Goal: Transaction & Acquisition: Download file/media

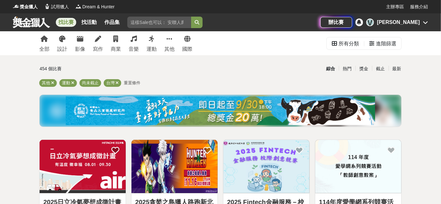
click at [408, 24] on div "[PERSON_NAME]" at bounding box center [399, 23] width 43 height 8
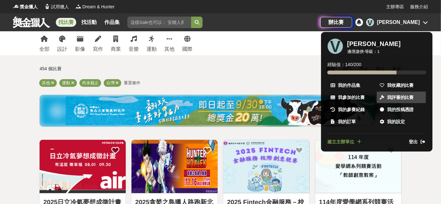
click at [394, 92] on link "我評審的比賽" at bounding box center [401, 97] width 49 height 11
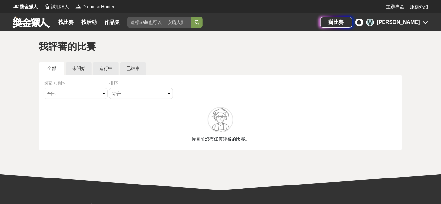
click at [418, 20] on div "[PERSON_NAME]" at bounding box center [399, 23] width 43 height 8
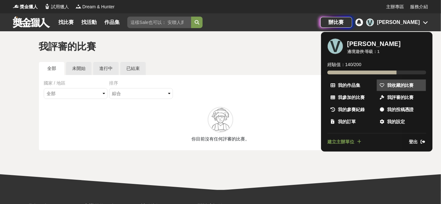
click at [404, 82] on span "我收藏的比賽" at bounding box center [400, 85] width 27 height 7
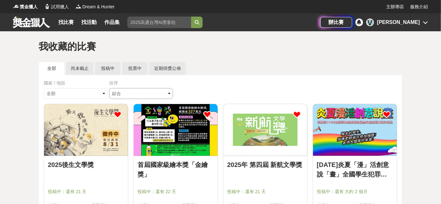
click at [137, 95] on select "綜合 熱門 獎金 截止 最新" at bounding box center [141, 93] width 64 height 11
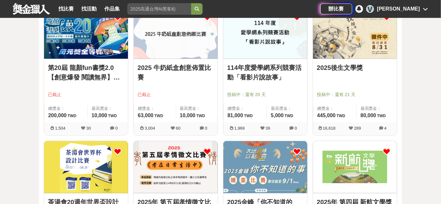
scroll to position [58, 0]
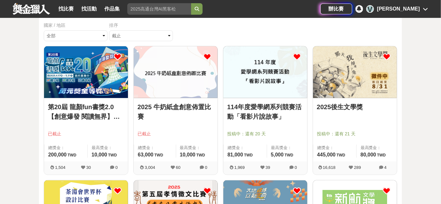
click at [207, 57] on icon at bounding box center [207, 57] width 8 height 8
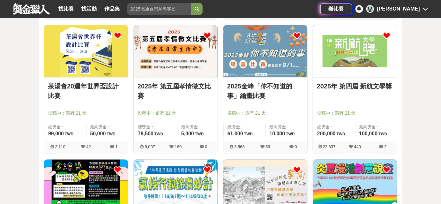
scroll to position [203, 0]
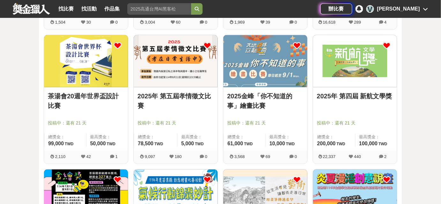
click at [206, 47] on icon at bounding box center [207, 46] width 8 height 8
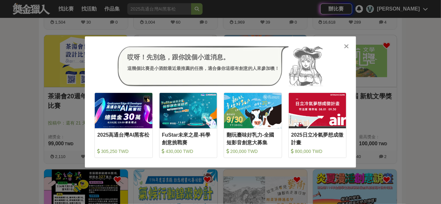
click at [346, 47] on icon at bounding box center [347, 46] width 5 height 6
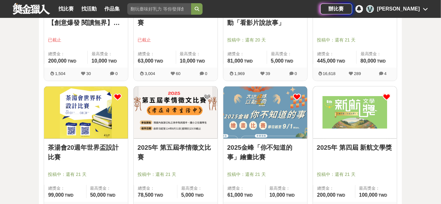
scroll to position [145, 0]
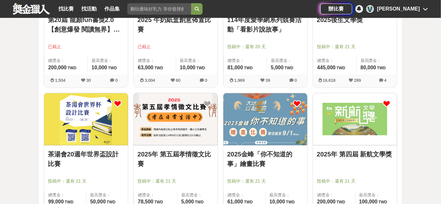
click at [298, 103] on icon at bounding box center [297, 104] width 8 height 8
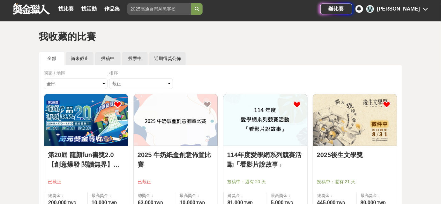
scroll to position [0, 0]
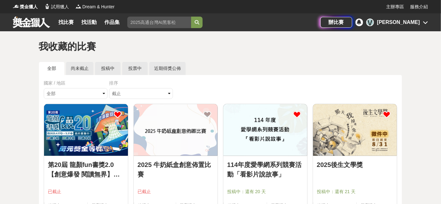
click at [255, 106] on img at bounding box center [266, 130] width 84 height 52
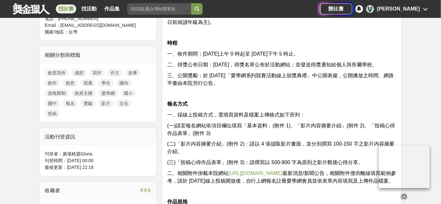
scroll to position [290, 0]
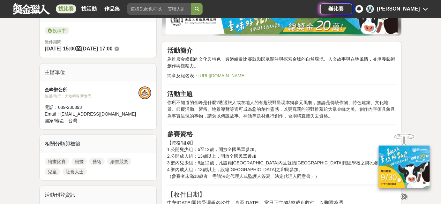
scroll to position [116, 0]
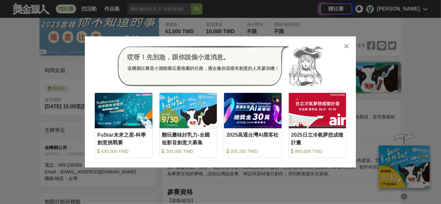
click at [346, 47] on icon at bounding box center [347, 46] width 5 height 6
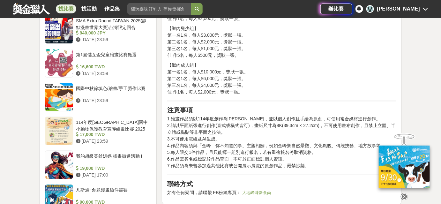
scroll to position [697, 0]
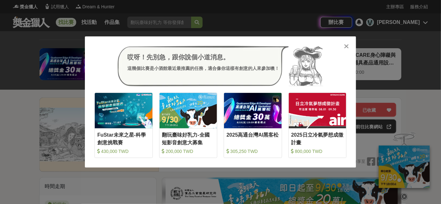
click at [347, 47] on icon at bounding box center [347, 46] width 5 height 6
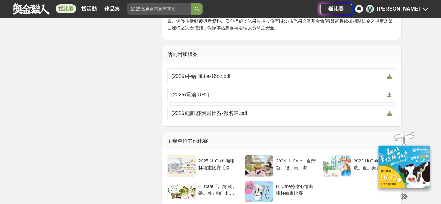
scroll to position [1626, 0]
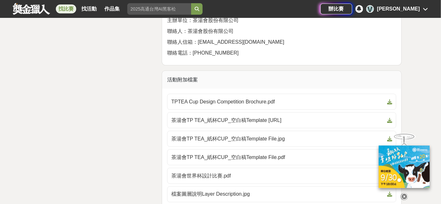
scroll to position [1045, 0]
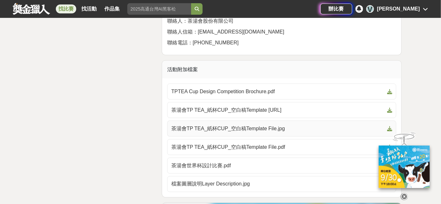
click at [221, 127] on span "茶湯會TP TEA_紙杯CUP_空白稿Template File.jpg" at bounding box center [278, 129] width 213 height 8
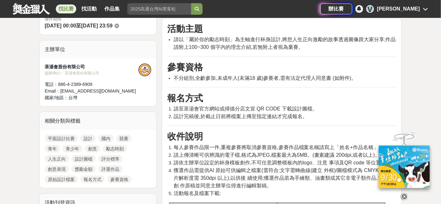
scroll to position [145, 0]
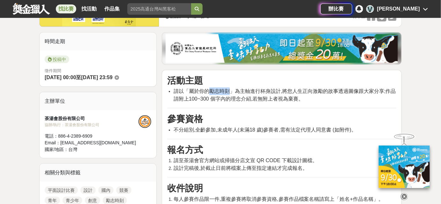
drag, startPoint x: 209, startPoint y: 91, endPoint x: 229, endPoint y: 90, distance: 20.5
click at [229, 90] on span "請以「屬於你的勵志時刻」為主軸進行杯身設計,將您人生正向激勵的故事透過圖像跟大家分享;作品請附上100~300 個字內的理念介紹,若無附上者視為棄賽。" at bounding box center [285, 94] width 223 height 13
copy span "勵志時刻"
click at [295, 98] on span "請以「屬於你的勵志時刻」為主軸進行杯身設計,將您人生正向激勵的故事透過圖像跟大家分享;作品請附上100~300 個字內的理念介紹,若無附上者視為棄賽。" at bounding box center [285, 94] width 223 height 13
click at [295, 90] on span "請以「屬於你的勵志時刻」為主軸進行杯身設計,將您人生正向激勵的故事透過圖像跟大家分享;作品請附上100~300 個字內的理念介紹,若無附上者視為棄賽。" at bounding box center [285, 94] width 223 height 13
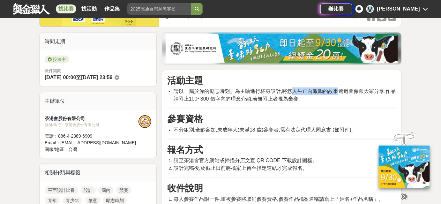
drag, startPoint x: 293, startPoint y: 91, endPoint x: 337, endPoint y: 88, distance: 44.2
click at [339, 89] on span "請以「屬於你的勵志時刻」為主軸進行杯身設計,將您人生正向激勵的故事透過圖像跟大家分享;作品請附上100~300 個字內的理念介紹,若無附上者視為棄賽。" at bounding box center [285, 94] width 223 height 13
copy span "人生正向激勵的故事"
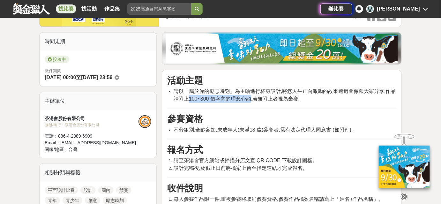
drag, startPoint x: 190, startPoint y: 99, endPoint x: 249, endPoint y: 98, distance: 59.4
click at [249, 98] on span "請以「屬於你的勵志時刻」為主軸進行杯身設計,將您人生正向激勵的故事透過圖像跟大家分享;作品請附上100~300 個字內的理念介紹,若無附上者視為棄賽。" at bounding box center [285, 94] width 223 height 13
copy span "100~300 個字內的理念介紹"
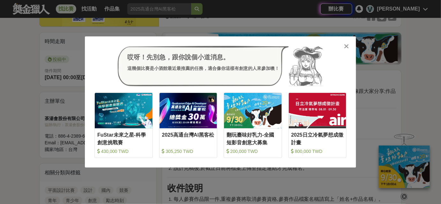
click at [348, 47] on icon at bounding box center [347, 46] width 5 height 6
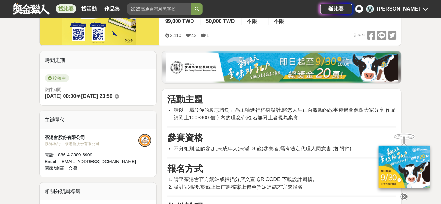
scroll to position [116, 0]
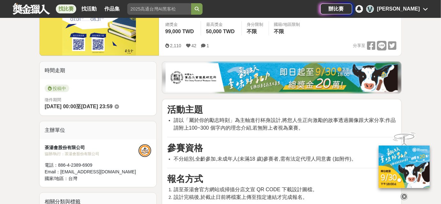
click at [233, 126] on span "請以「屬於你的勵志時刻」為主軸進行杯身設計,將您人生正向激勵的故事透過圖像跟大家分享;作品請附上100~300 個字內的理念介紹,若無附上者視為棄賽。" at bounding box center [285, 124] width 223 height 13
